Goal: Check status: Check status

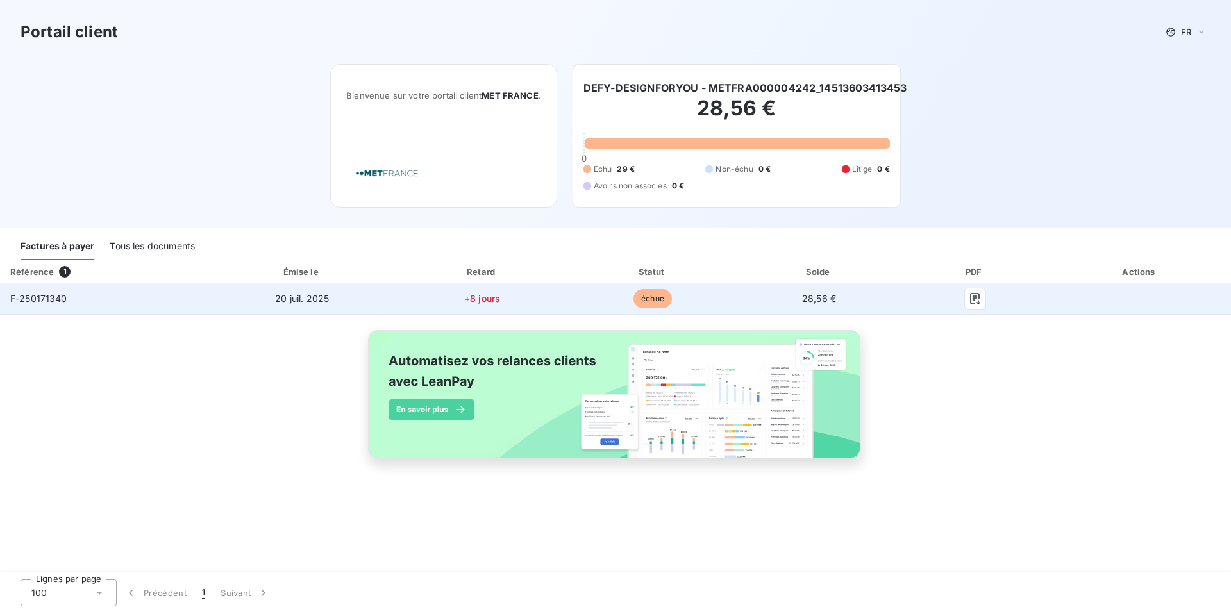
click at [562, 305] on td "+8 jours" at bounding box center [482, 298] width 173 height 31
click at [502, 298] on td "+8 jours" at bounding box center [482, 298] width 173 height 31
drag, startPoint x: 786, startPoint y: 293, endPoint x: 866, endPoint y: 295, distance: 80.2
click at [866, 295] on td "28,56 €" at bounding box center [819, 298] width 164 height 31
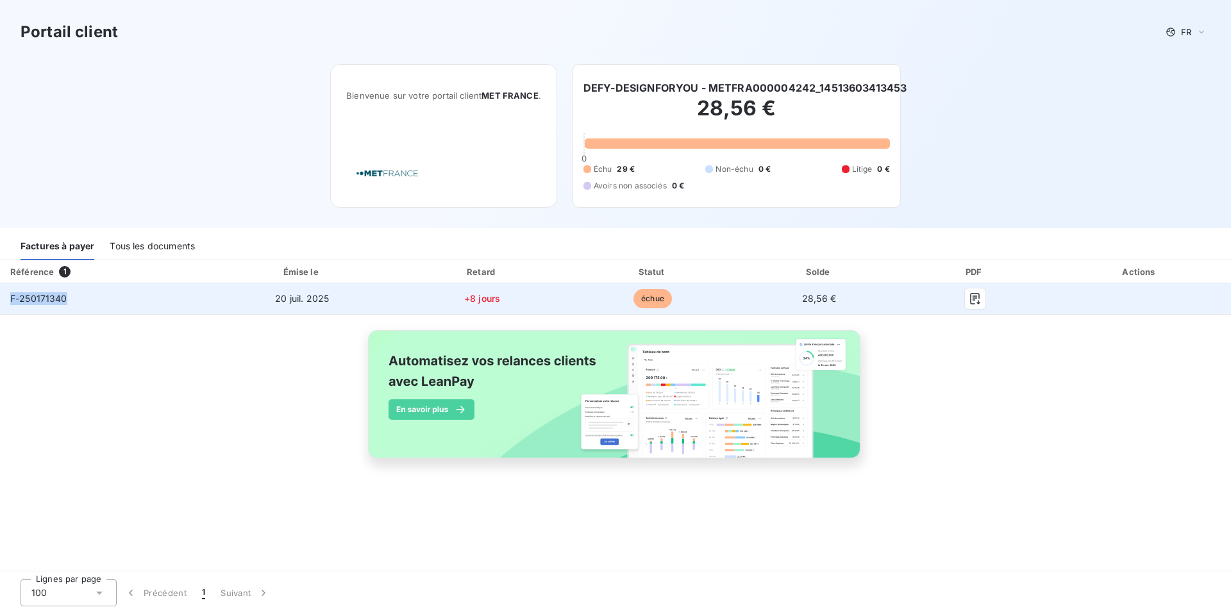
drag, startPoint x: 65, startPoint y: 300, endPoint x: 5, endPoint y: 301, distance: 60.3
click at [5, 301] on td "F-250171340" at bounding box center [104, 298] width 208 height 31
copy span "F-250171340"
